Goal: Task Accomplishment & Management: Manage account settings

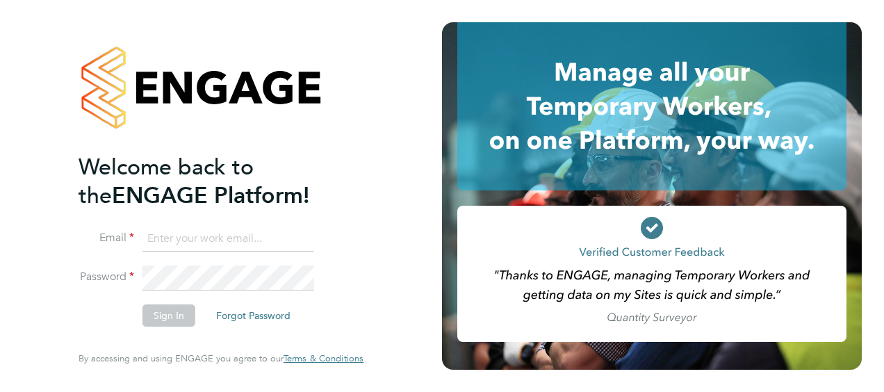
type input "[EMAIL_ADDRESS][PERSON_NAME][DOMAIN_NAME]"
click at [334, 272] on li "Password" at bounding box center [214, 284] width 271 height 38
click at [189, 311] on button "Sign In" at bounding box center [168, 315] width 53 height 22
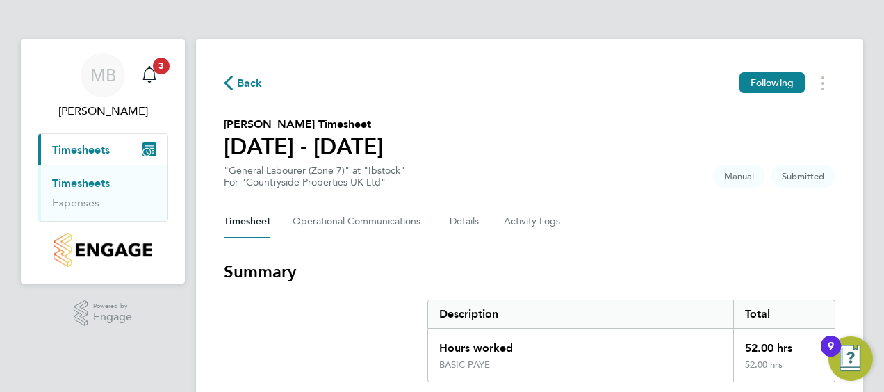
click at [88, 182] on link "Timesheets" at bounding box center [81, 183] width 58 height 13
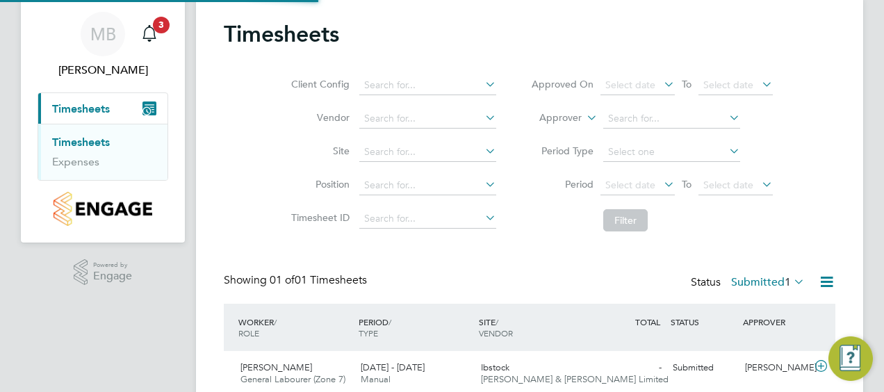
scroll to position [96, 0]
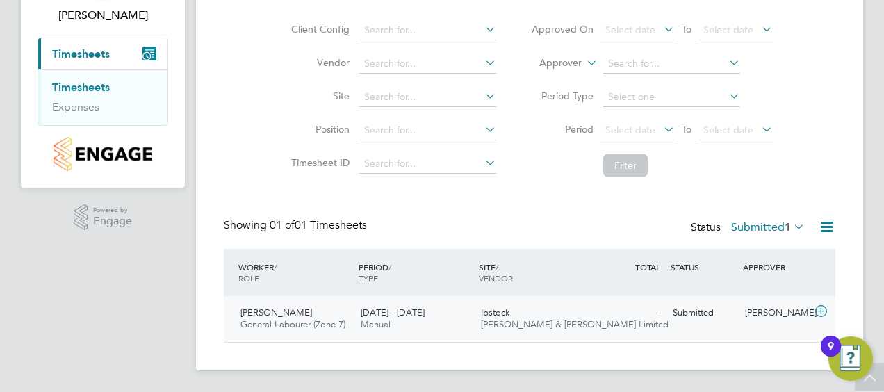
click at [305, 314] on div "Adam Warne General Labourer (Zone 7) 22 - 28 Sep 2025" at bounding box center [295, 319] width 120 height 35
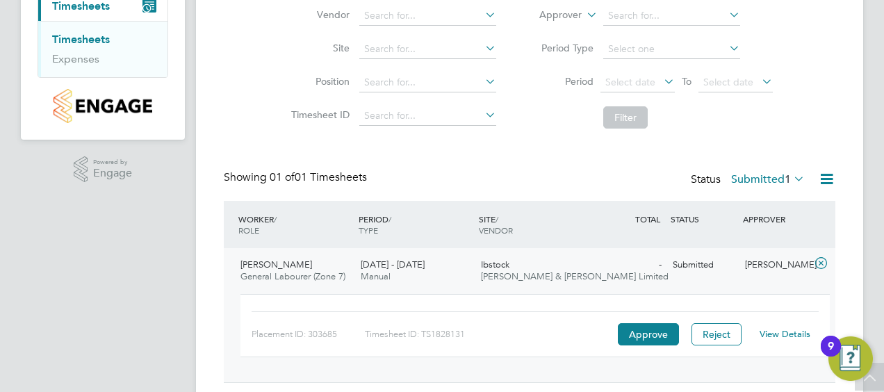
scroll to position [165, 0]
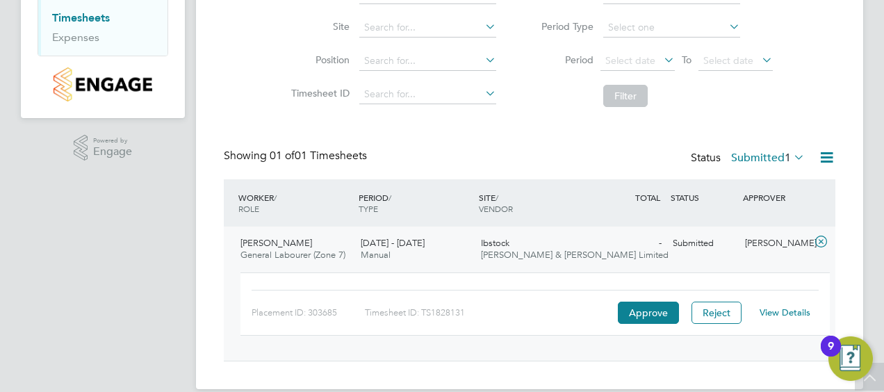
click at [261, 240] on span "Adam Warne" at bounding box center [276, 243] width 72 height 12
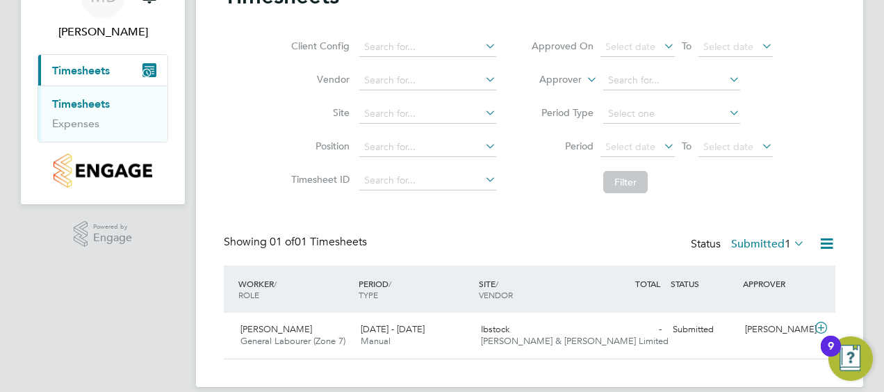
scroll to position [96, 0]
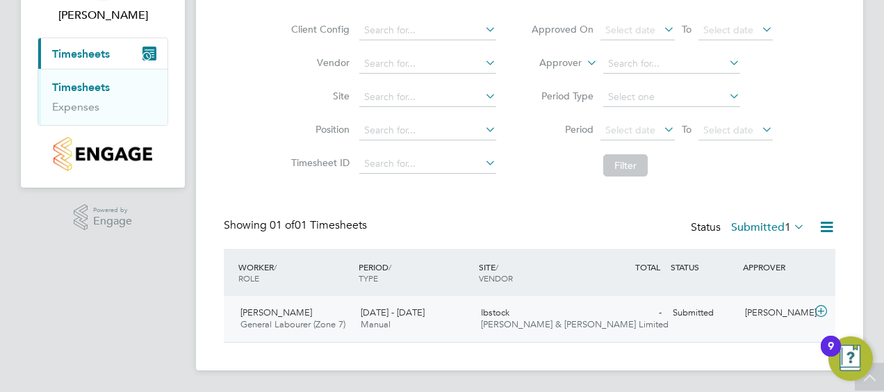
click at [516, 315] on div "Ibstock Fawkes & Reece Limited" at bounding box center [535, 319] width 120 height 35
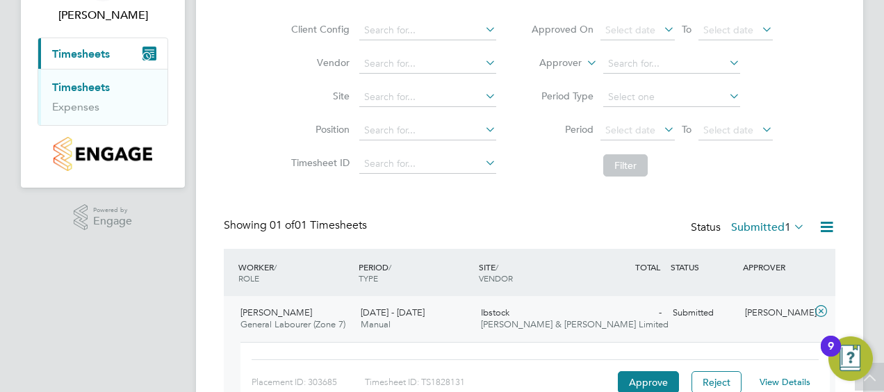
click at [790, 382] on link "View Details" at bounding box center [785, 382] width 51 height 12
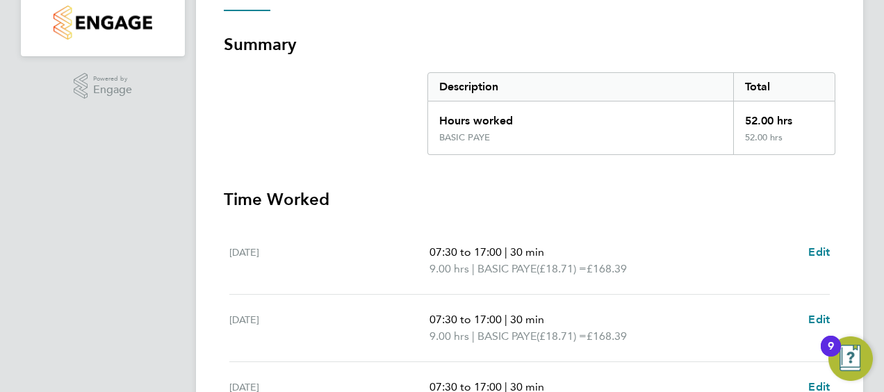
scroll to position [278, 0]
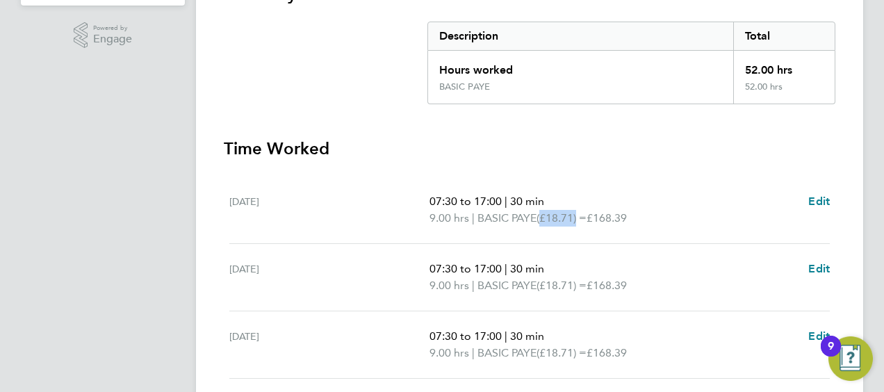
drag, startPoint x: 548, startPoint y: 214, endPoint x: 585, endPoint y: 221, distance: 38.2
click at [585, 221] on span "(£18.71) =" at bounding box center [562, 217] width 50 height 13
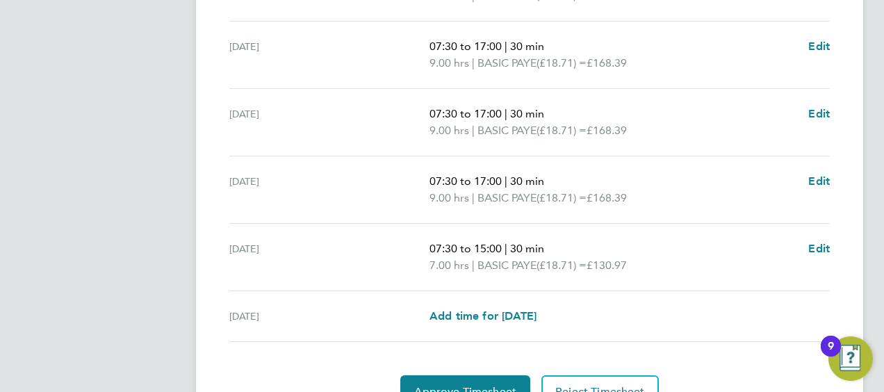
scroll to position [637, 0]
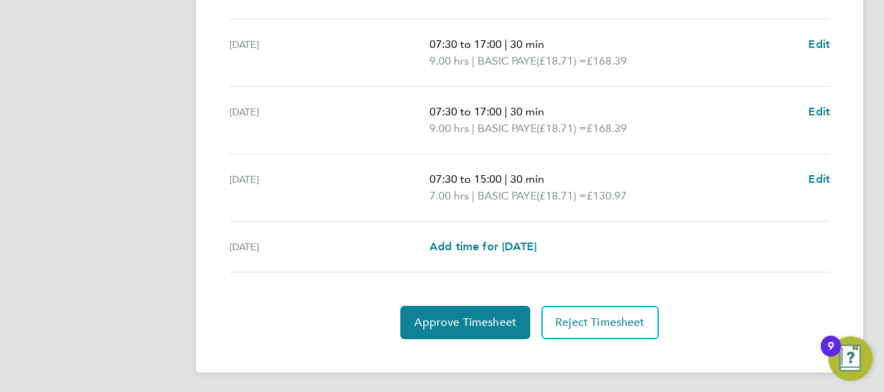
drag, startPoint x: 655, startPoint y: 191, endPoint x: 418, endPoint y: 183, distance: 236.4
click at [418, 183] on div "Sat 27 Sep 07:30 to 15:00 | 30 min 7.00 hrs | BASIC PAYE (£18.71) = £130.97 Edit" at bounding box center [529, 187] width 600 height 67
click at [752, 174] on p "07:30 to 15:00 | 30 min" at bounding box center [614, 179] width 368 height 17
drag, startPoint x: 582, startPoint y: 231, endPoint x: 730, endPoint y: 234, distance: 147.4
click at [730, 234] on div "Sun 28 Sep Add time for Sun 28 Sep Add time for Sun 28 Sep" at bounding box center [529, 247] width 600 height 51
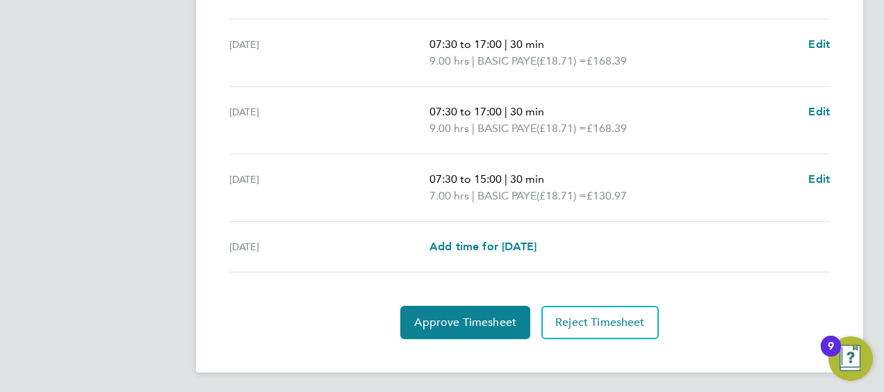
drag, startPoint x: 426, startPoint y: 199, endPoint x: 584, endPoint y: 206, distance: 157.9
click at [582, 206] on div "Sat 27 Sep 07:30 to 15:00 | 30 min 7.00 hrs | BASIC PAYE (£18.71) = £130.97 Edit" at bounding box center [529, 187] width 600 height 67
drag, startPoint x: 584, startPoint y: 206, endPoint x: 677, endPoint y: 213, distance: 93.4
click at [677, 213] on div "Sat 27 Sep 07:30 to 15:00 | 30 min 7.00 hrs | BASIC PAYE (£18.71) = £130.97 Edit" at bounding box center [529, 187] width 600 height 67
drag, startPoint x: 652, startPoint y: 195, endPoint x: 430, endPoint y: 215, distance: 223.4
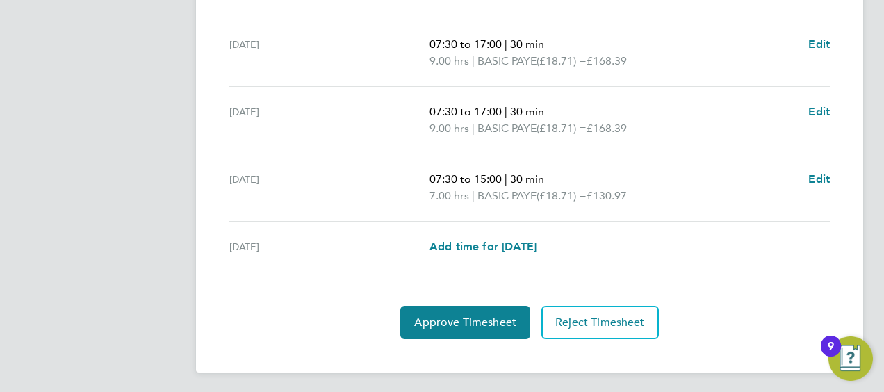
click at [430, 215] on div "Sat 27 Sep 07:30 to 15:00 | 30 min 7.00 hrs | BASIC PAYE (£18.71) = £130.97 Edit" at bounding box center [529, 187] width 600 height 67
click at [699, 189] on p "7.00 hrs | BASIC PAYE (£18.71) = £130.97" at bounding box center [614, 196] width 368 height 17
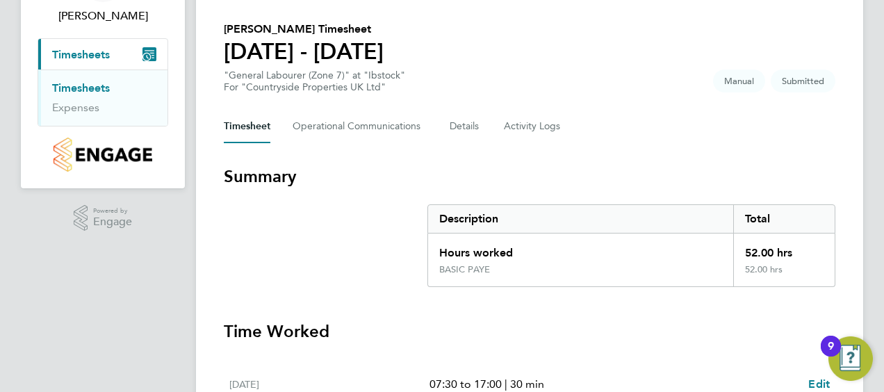
scroll to position [12, 0]
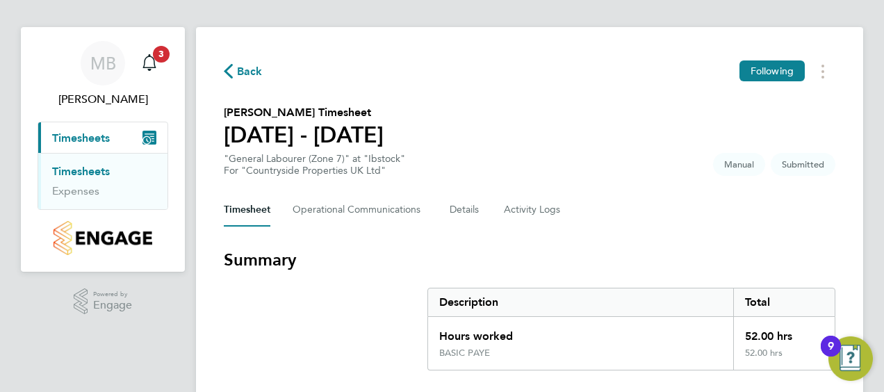
drag, startPoint x: 801, startPoint y: 332, endPoint x: 720, endPoint y: 339, distance: 80.9
click at [720, 339] on div "Hours worked 52.00 hrs" at bounding box center [631, 332] width 407 height 31
drag, startPoint x: 720, startPoint y: 339, endPoint x: 727, endPoint y: 356, distance: 18.1
click at [727, 356] on div "BASIC PAYE 52.00 hrs" at bounding box center [631, 359] width 407 height 22
drag, startPoint x: 727, startPoint y: 356, endPoint x: 646, endPoint y: 231, distance: 149.2
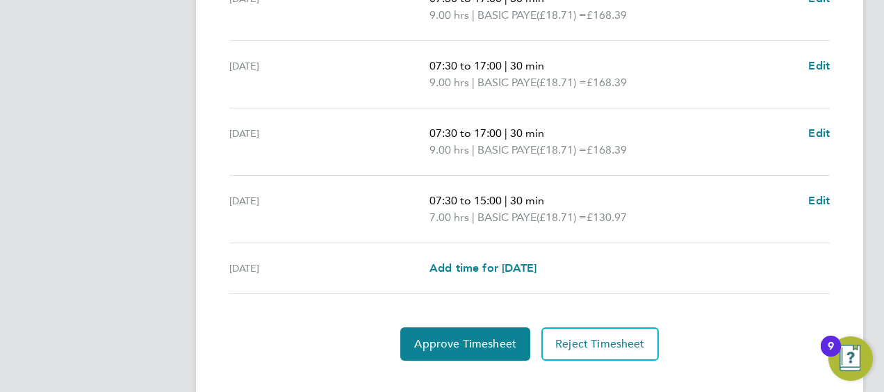
scroll to position [637, 0]
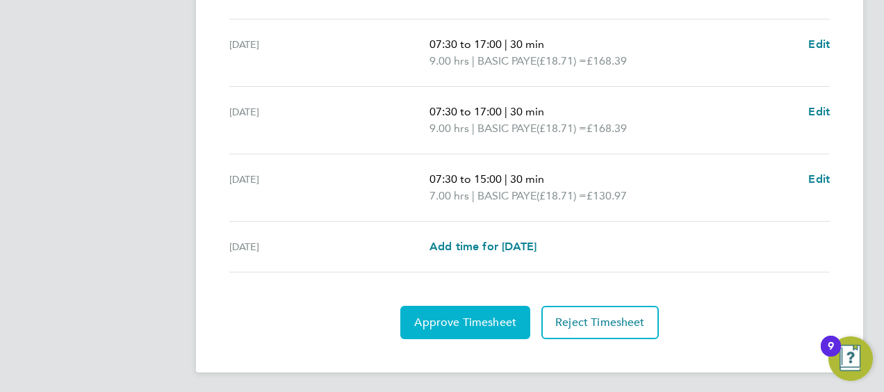
click at [477, 318] on span "Approve Timesheet" at bounding box center [465, 323] width 102 height 14
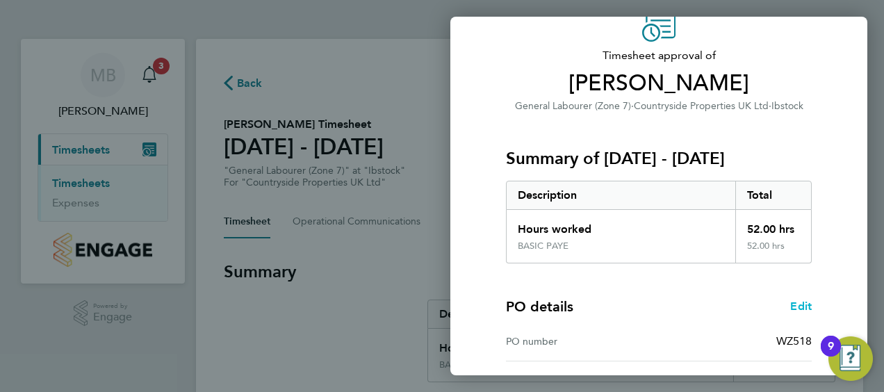
scroll to position [272, 0]
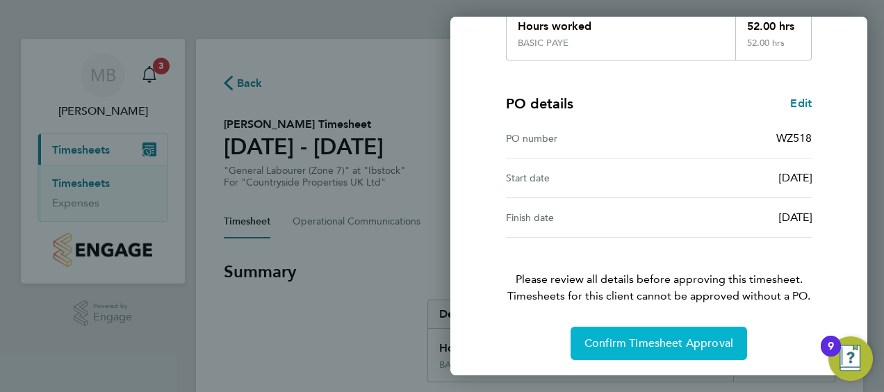
click at [637, 338] on span "Confirm Timesheet Approval" at bounding box center [658, 343] width 149 height 14
